Goal: Information Seeking & Learning: Learn about a topic

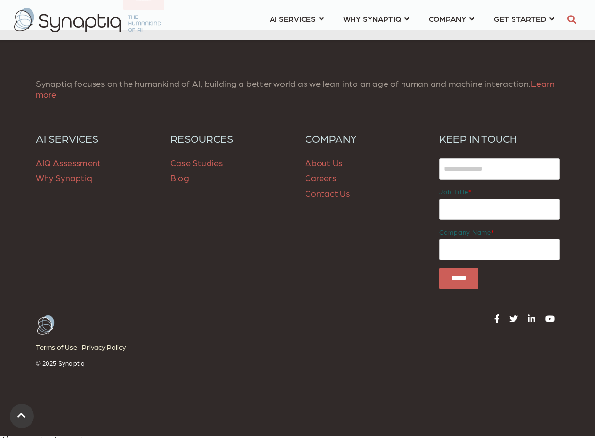
scroll to position [2832, 0]
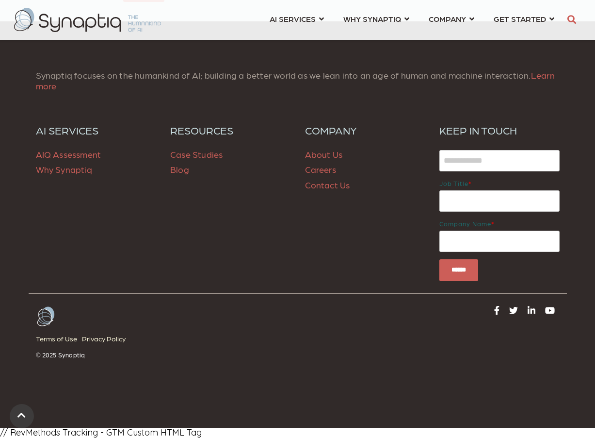
click at [200, 154] on span "Case Studies" at bounding box center [196, 154] width 52 height 10
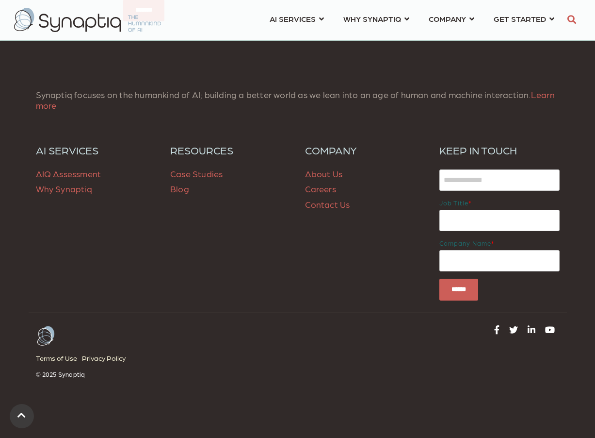
scroll to position [949, 0]
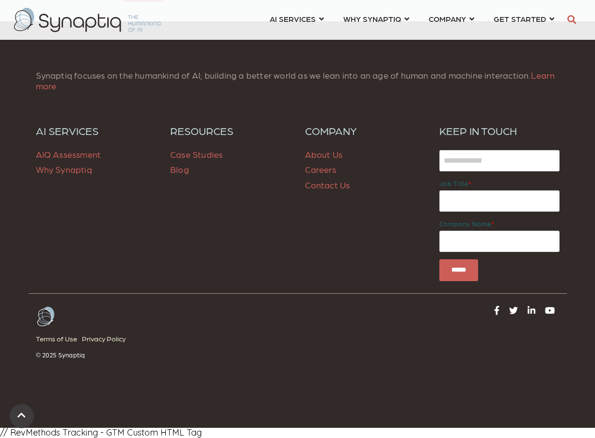
click at [333, 186] on link "Contact Us" at bounding box center [327, 185] width 45 height 10
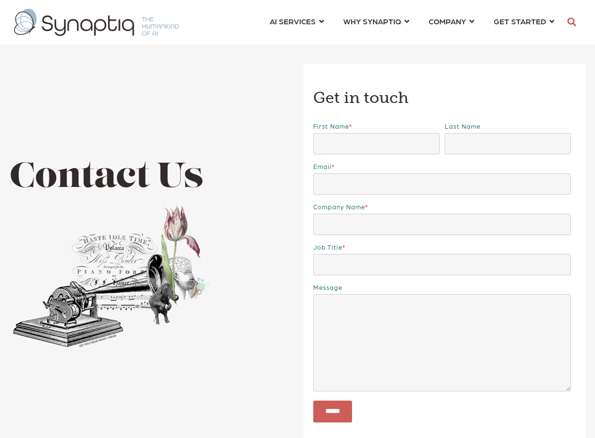
scroll to position [0, 4]
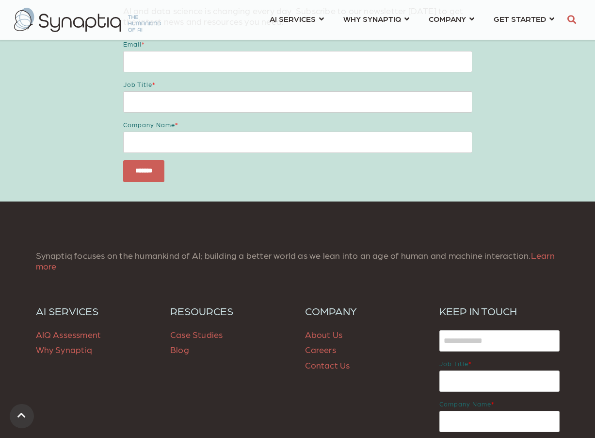
scroll to position [949, 0]
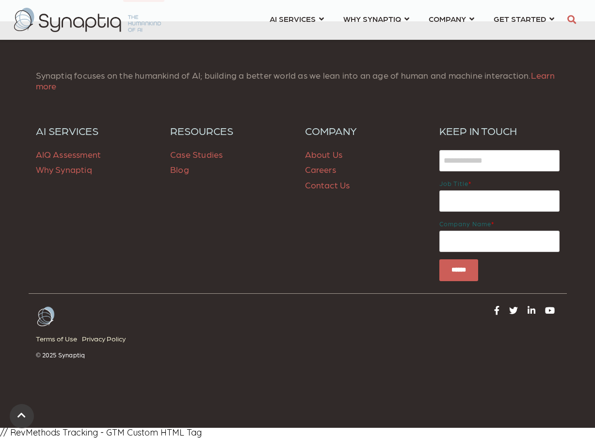
click at [321, 170] on link "Careers" at bounding box center [320, 169] width 31 height 10
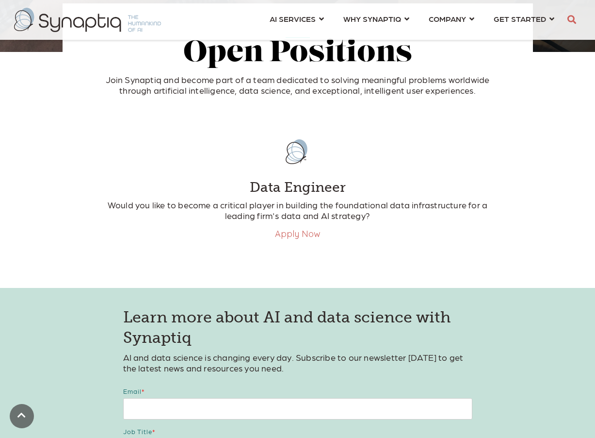
scroll to position [209, 0]
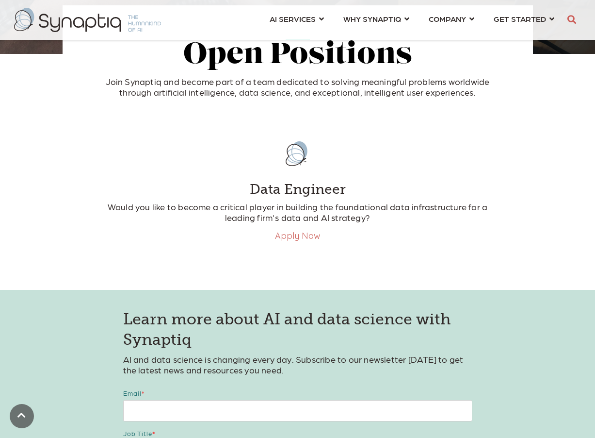
click at [304, 236] on link "Apply Now" at bounding box center [298, 235] width 46 height 11
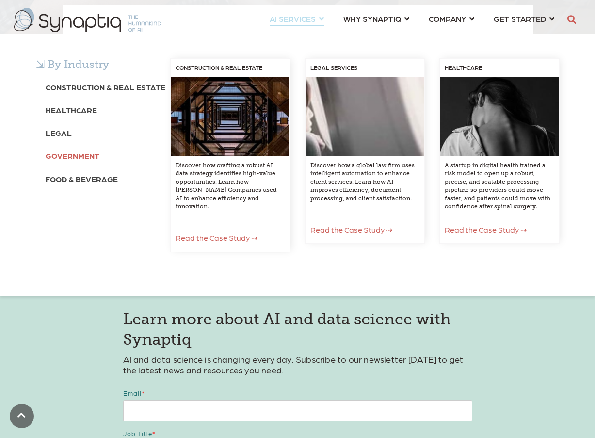
click at [69, 156] on b "Government" at bounding box center [73, 155] width 54 height 9
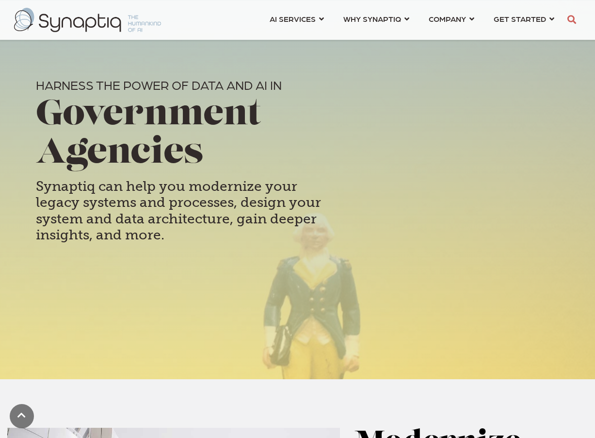
scroll to position [0, 4]
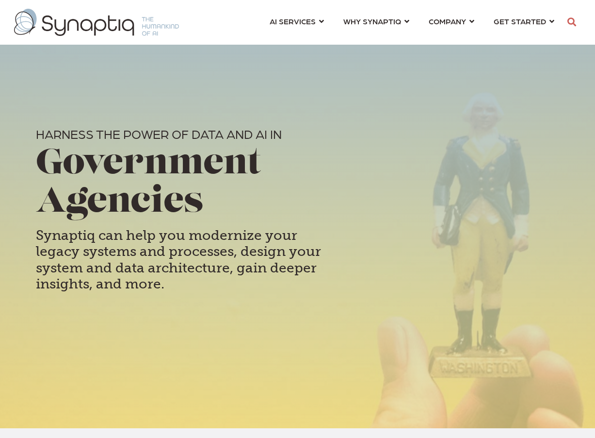
click at [105, 16] on img at bounding box center [96, 22] width 165 height 27
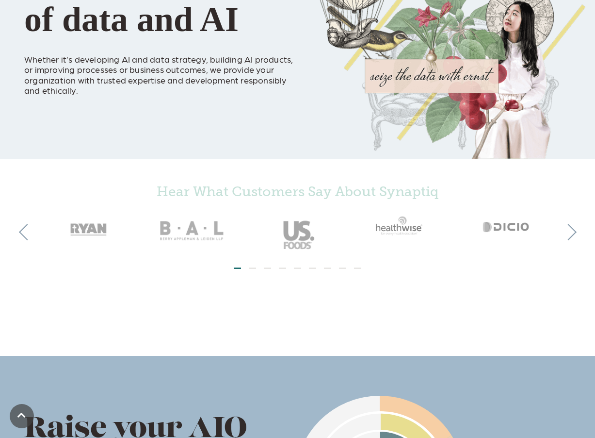
scroll to position [178, 0]
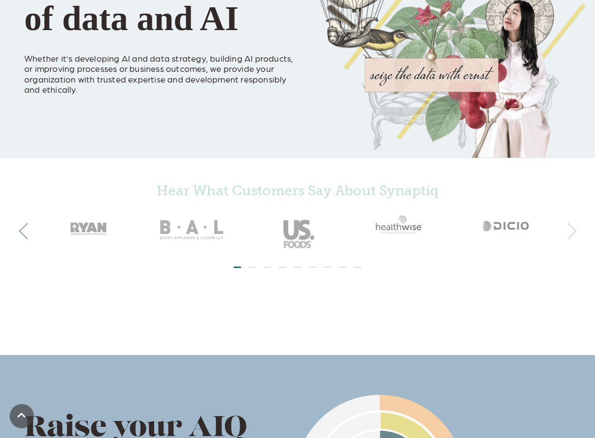
click at [573, 236] on button "Next" at bounding box center [568, 231] width 16 height 16
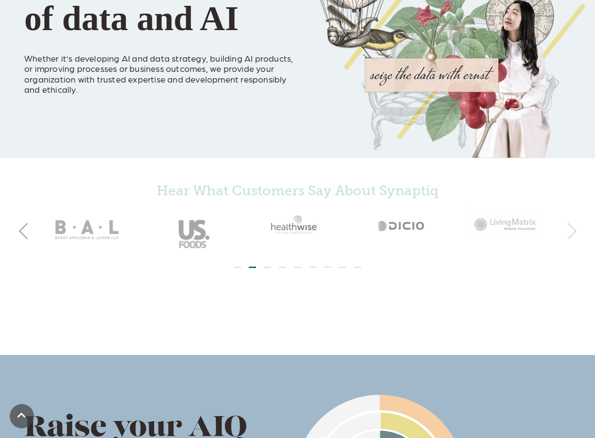
click at [573, 236] on button "Next" at bounding box center [568, 231] width 16 height 16
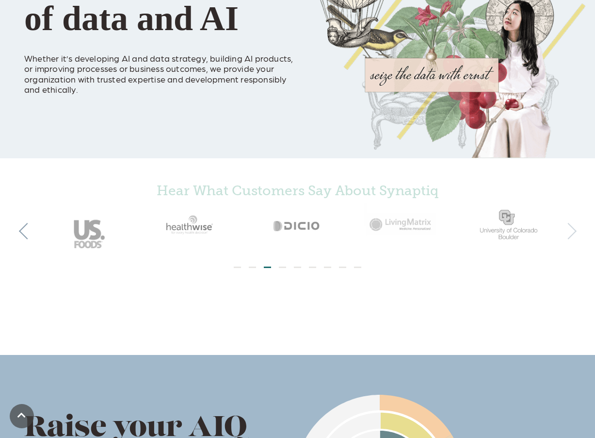
click at [573, 236] on button "Next" at bounding box center [568, 231] width 16 height 16
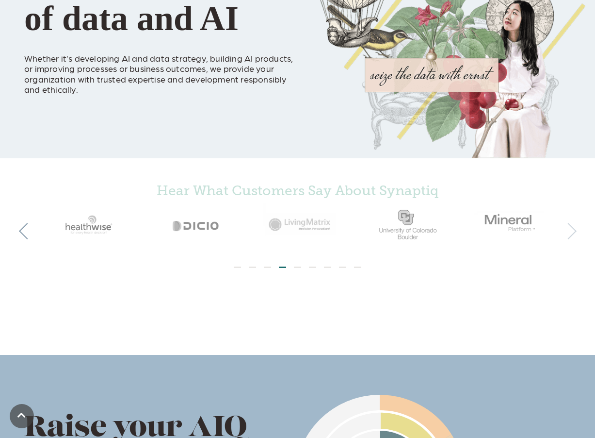
click at [573, 236] on button "Next" at bounding box center [568, 231] width 16 height 16
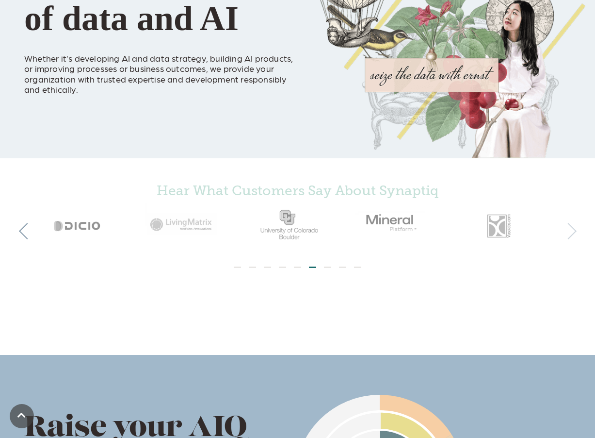
click at [573, 236] on button "Next" at bounding box center [568, 231] width 16 height 16
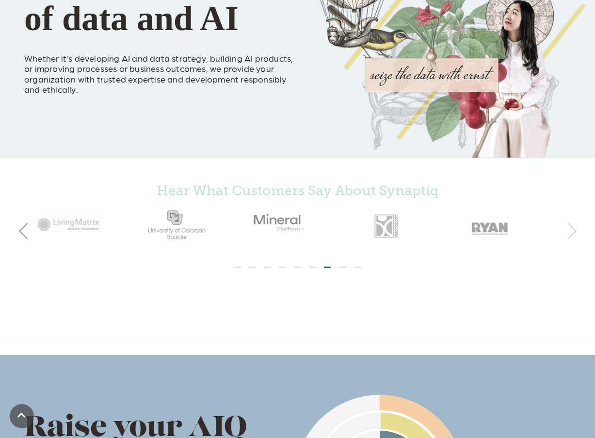
click at [573, 236] on button "Next" at bounding box center [568, 231] width 16 height 16
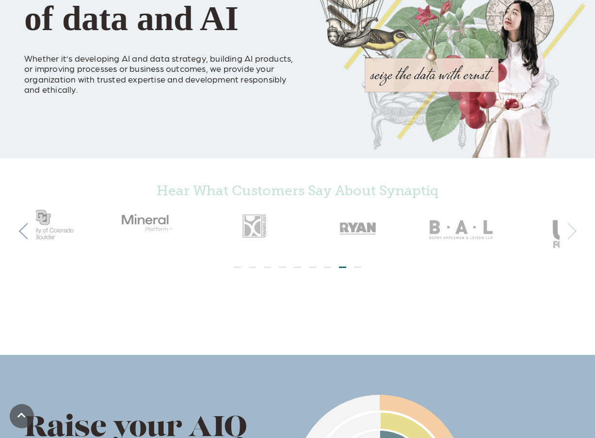
click at [573, 236] on button "Next" at bounding box center [568, 231] width 16 height 16
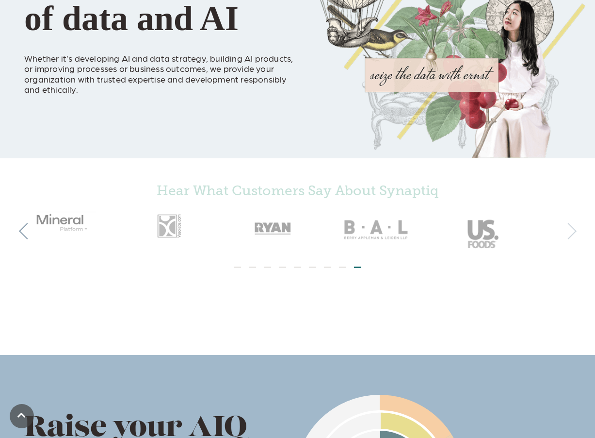
click at [573, 236] on button "Next" at bounding box center [568, 231] width 16 height 16
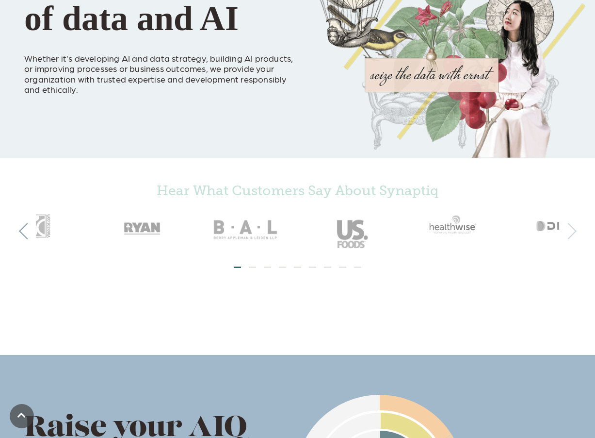
click at [573, 236] on button "Next" at bounding box center [568, 231] width 16 height 16
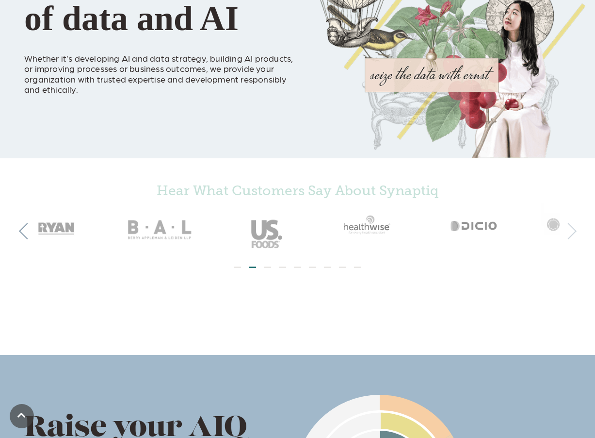
click at [573, 236] on button "Next" at bounding box center [568, 231] width 16 height 16
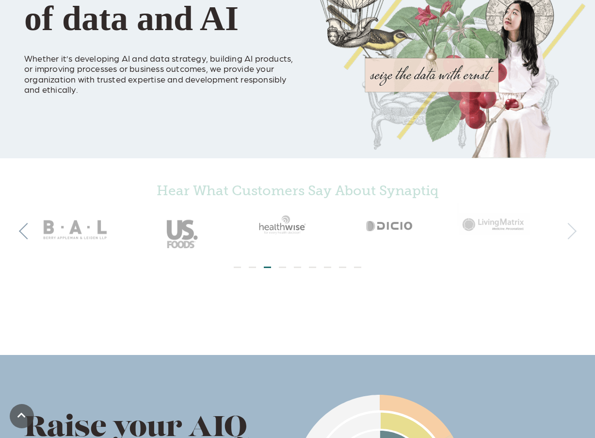
click at [573, 236] on button "Next" at bounding box center [568, 231] width 16 height 16
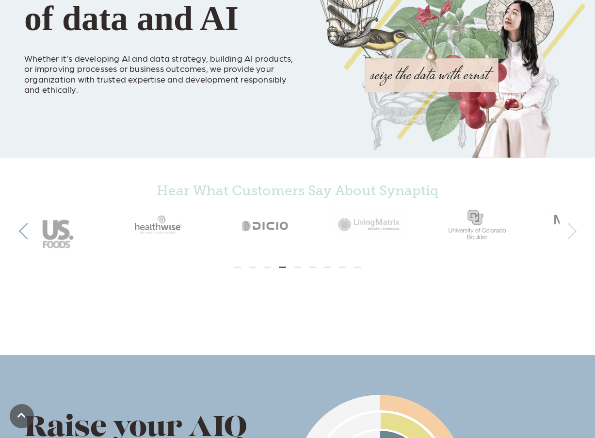
click at [573, 236] on button "Next" at bounding box center [568, 231] width 16 height 16
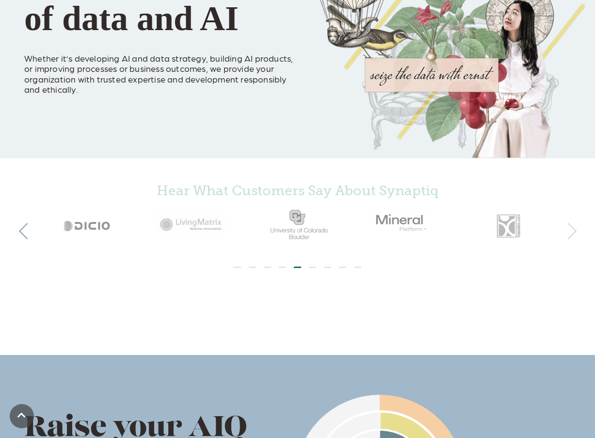
click at [573, 236] on button "Next" at bounding box center [568, 231] width 16 height 16
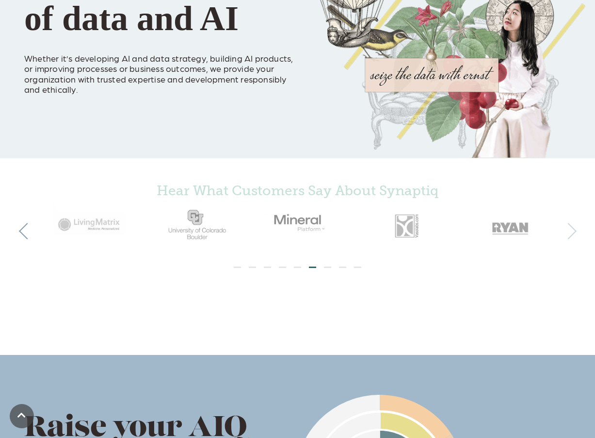
click at [573, 236] on button "Next" at bounding box center [568, 231] width 16 height 16
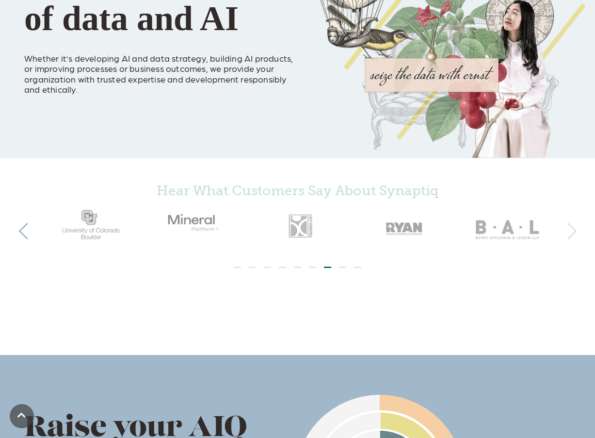
click at [573, 236] on button "Next" at bounding box center [568, 231] width 16 height 16
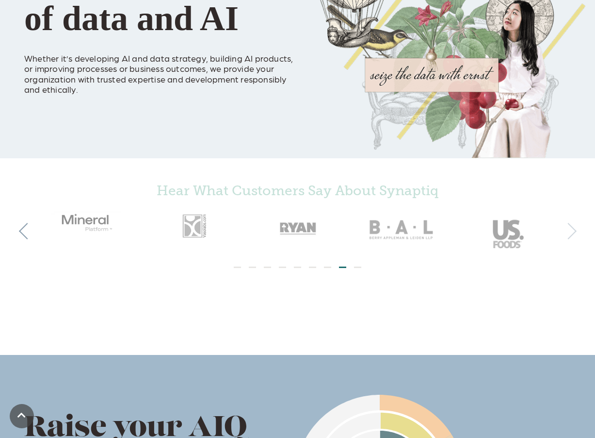
click at [573, 236] on button "Next" at bounding box center [568, 231] width 16 height 16
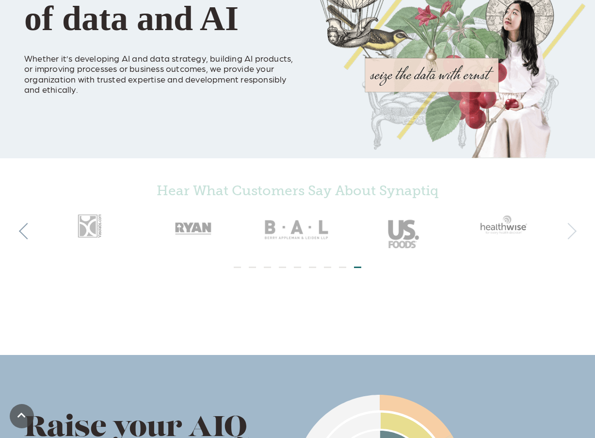
click at [573, 236] on button "Next" at bounding box center [568, 231] width 16 height 16
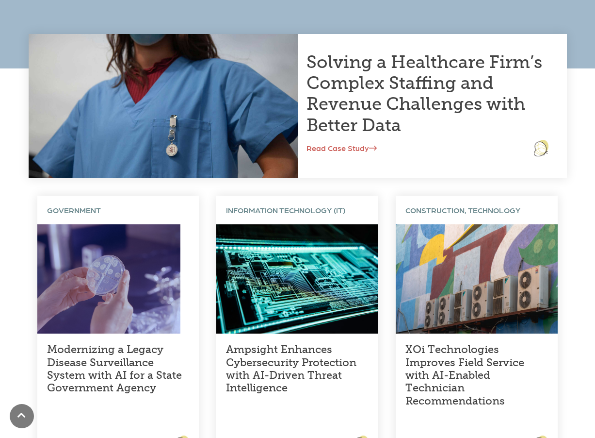
scroll to position [169, 0]
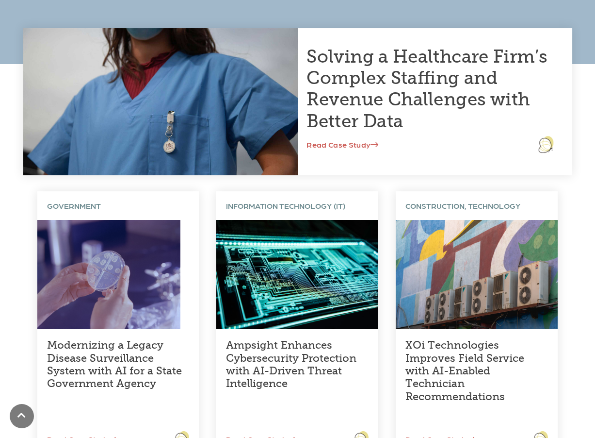
click at [361, 128] on link "Solving a Healthcare Firm’s Complex Staffing and Revenue Challenges with Better…" at bounding box center [427, 88] width 241 height 85
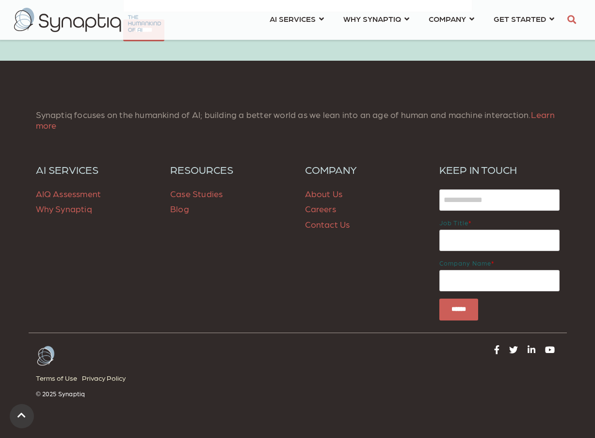
scroll to position [2232, 0]
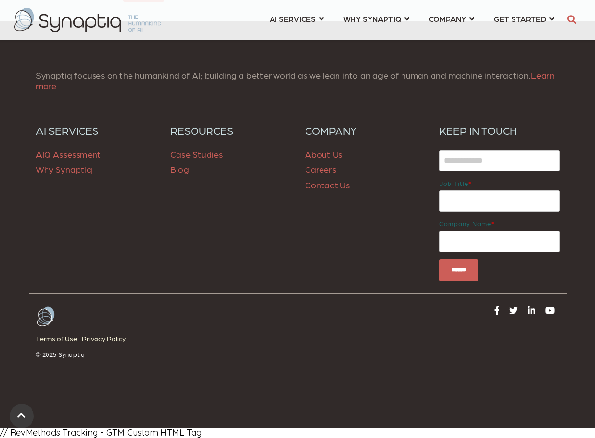
click at [62, 26] on img at bounding box center [87, 20] width 147 height 24
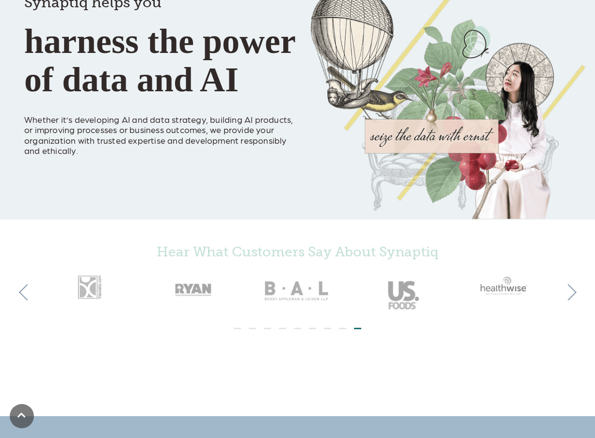
scroll to position [118, 0]
